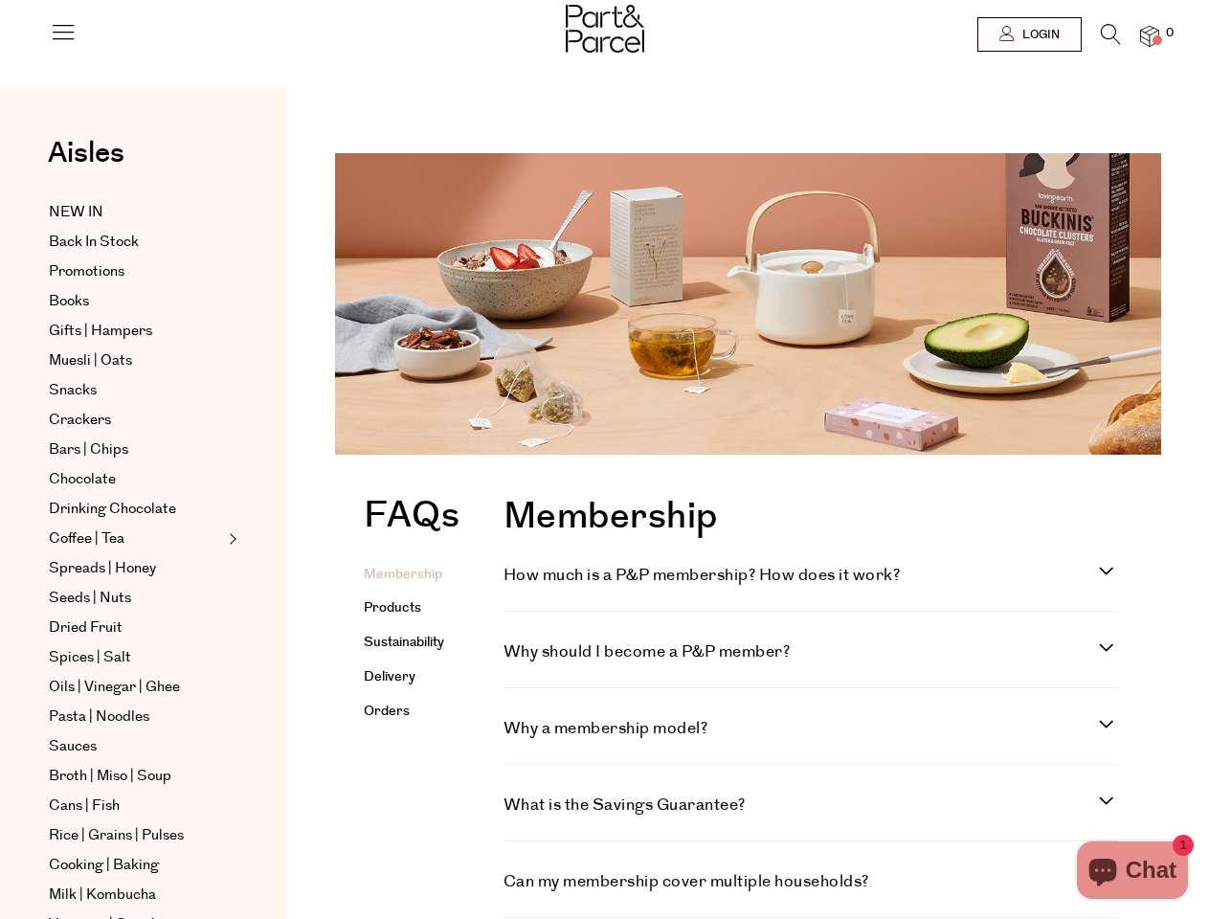
click at [604, 459] on figure at bounding box center [748, 311] width 826 height 316
click at [63, 39] on icon at bounding box center [63, 31] width 27 height 27
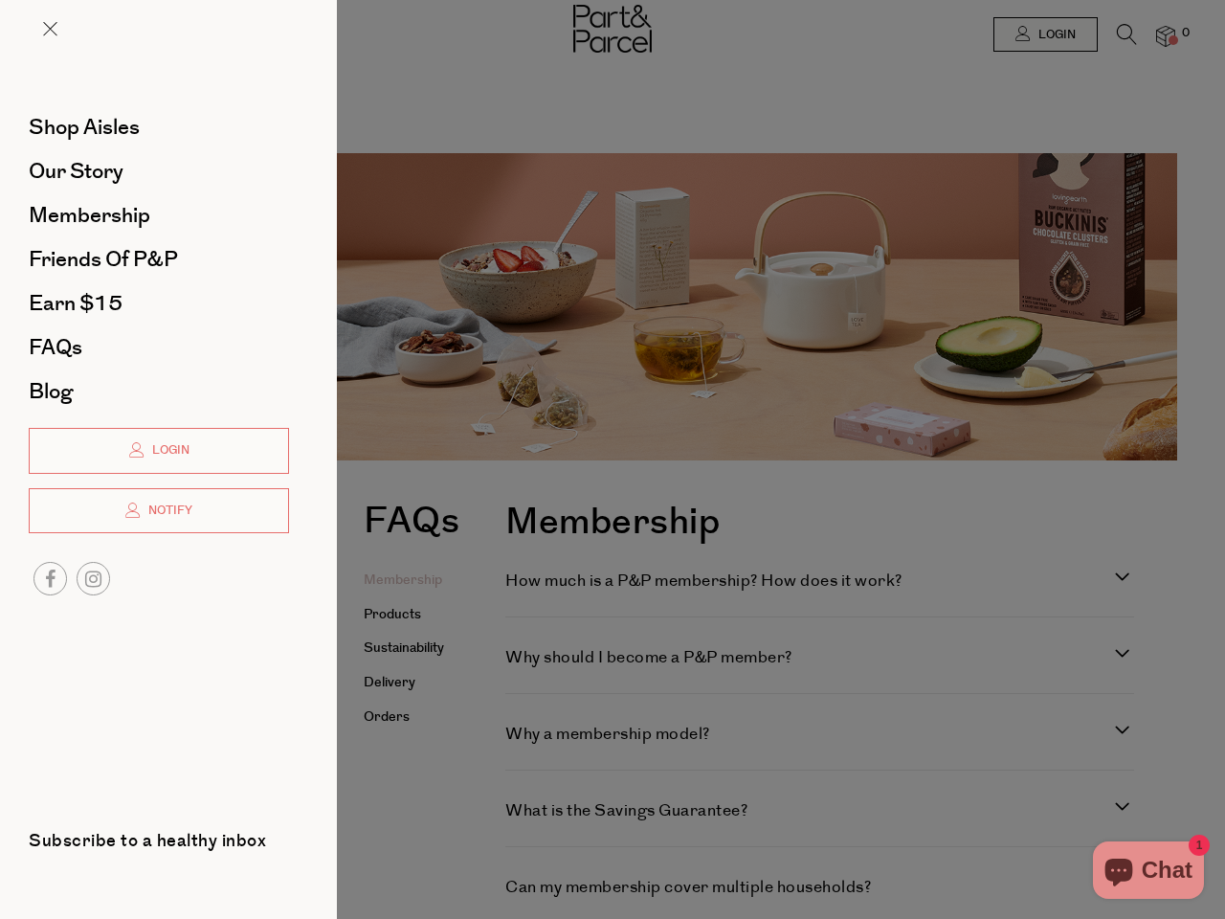
click at [1028, 34] on div at bounding box center [612, 459] width 1225 height 919
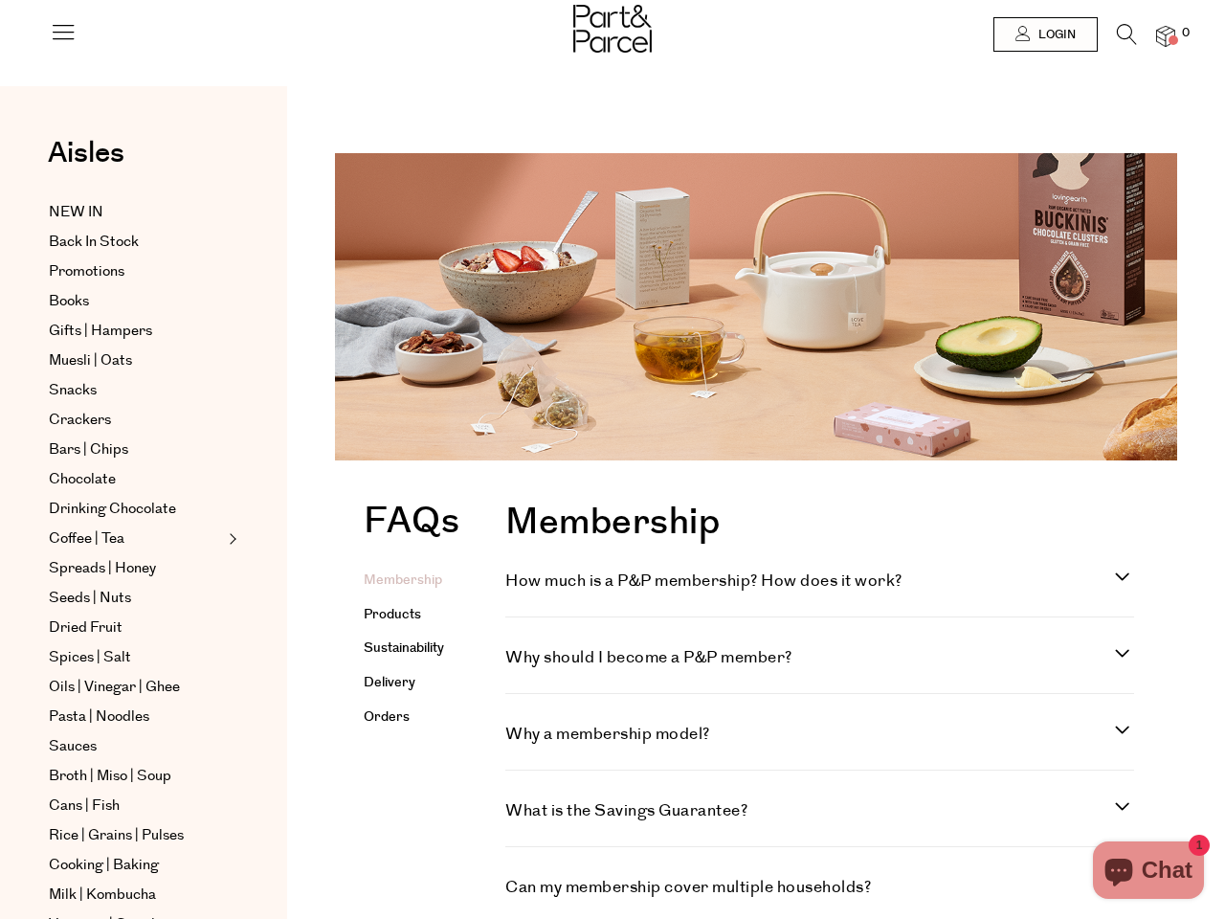
click at [1117, 39] on icon at bounding box center [1127, 34] width 20 height 21
click at [0, 0] on div "Search" at bounding box center [0, 0] width 0 height 0
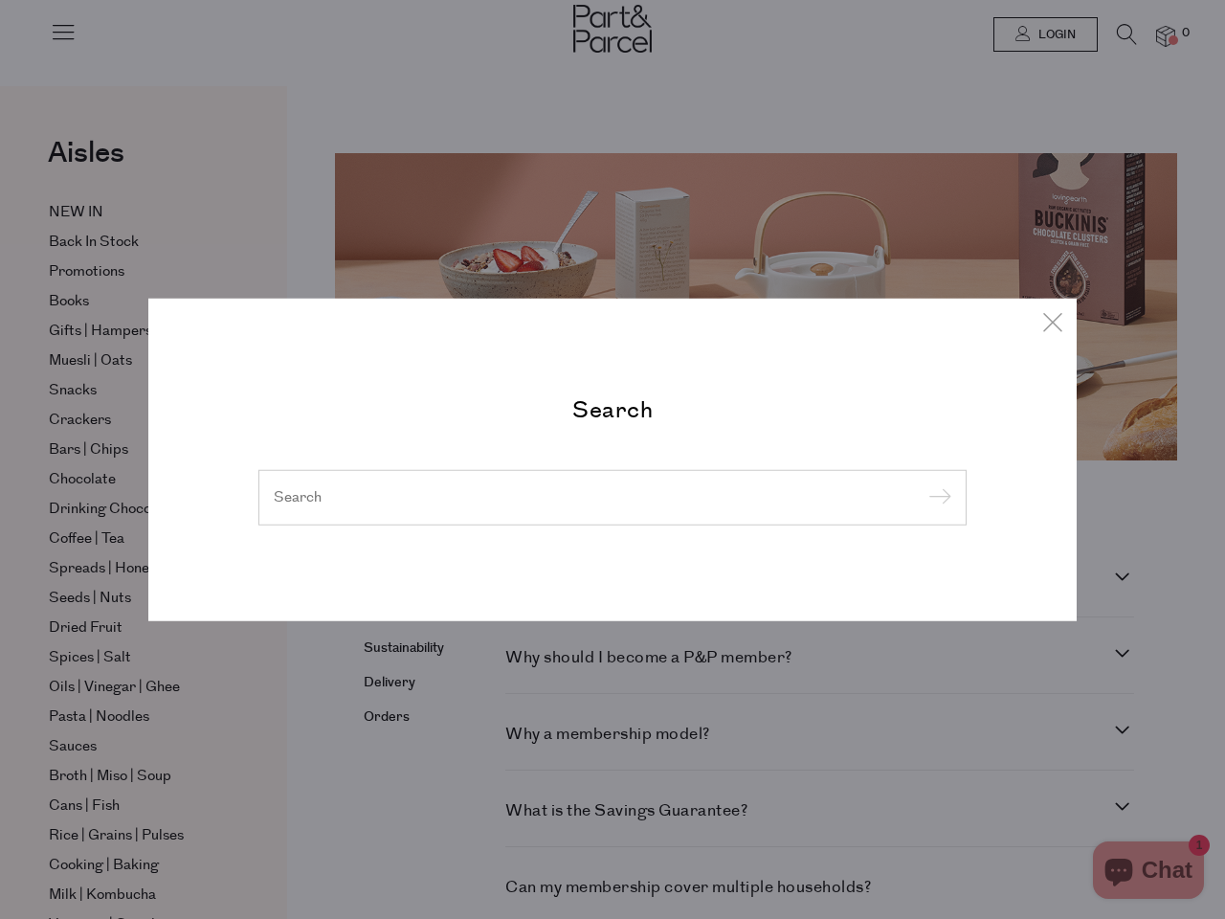
click at [0, 241] on div "Search" at bounding box center [612, 459] width 1225 height 919
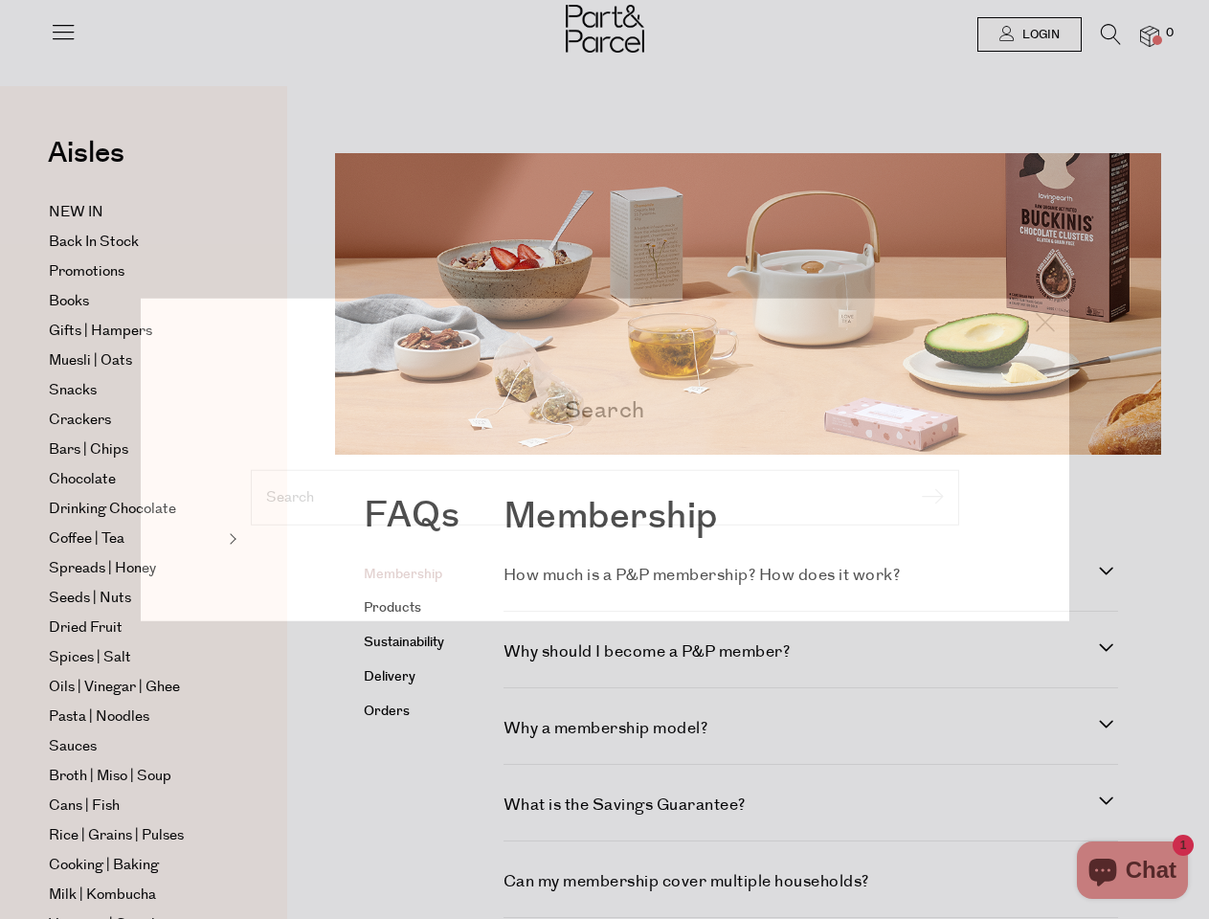
click at [0, 459] on div "Search" at bounding box center [604, 459] width 1209 height 919
